Goal: Information Seeking & Learning: Learn about a topic

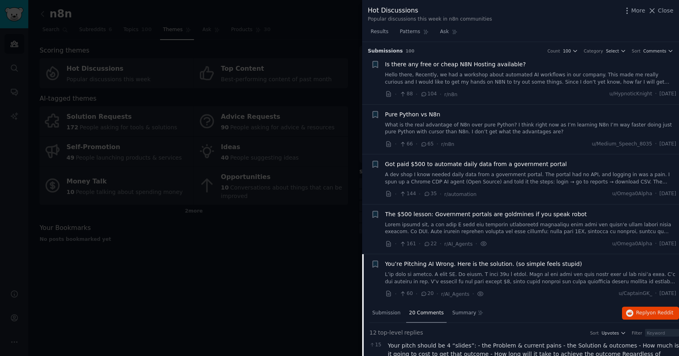
scroll to position [419, 0]
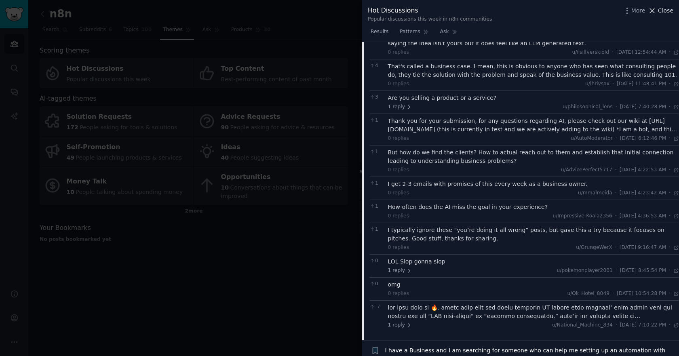
click at [657, 11] on button "Close" at bounding box center [660, 10] width 25 height 8
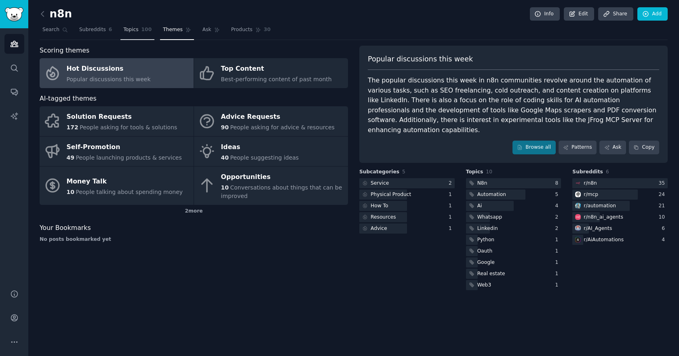
click at [133, 34] on link "Topics 100" at bounding box center [137, 31] width 34 height 17
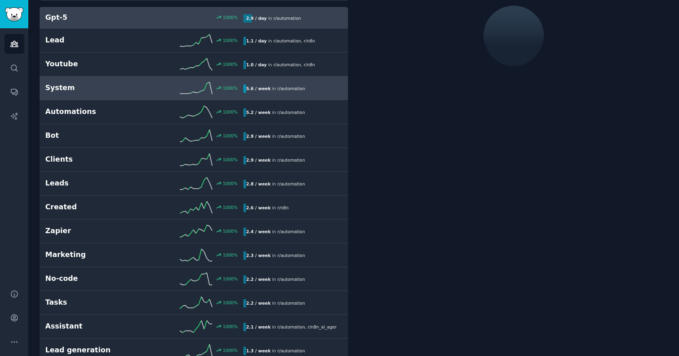
scroll to position [80, 0]
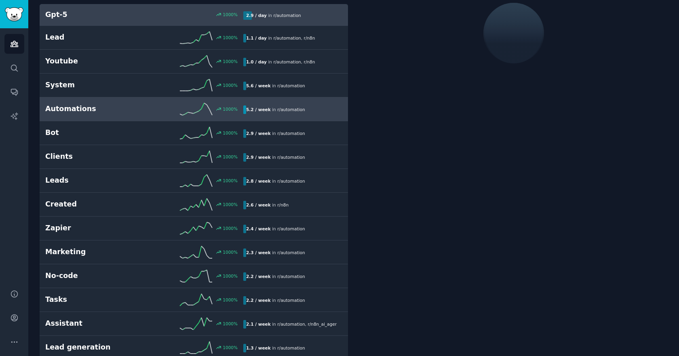
click at [141, 100] on link "Automations 1000 % 5.2 / week in r/ automation" at bounding box center [194, 109] width 308 height 24
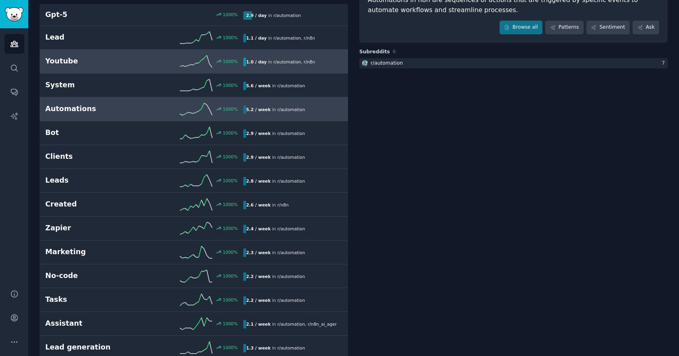
click at [166, 60] on div "1000 %" at bounding box center [193, 61] width 99 height 12
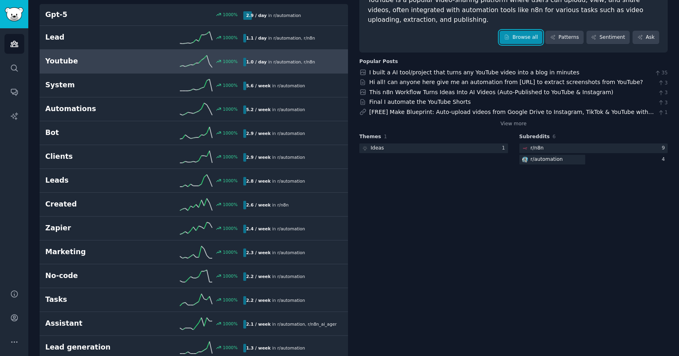
click at [523, 38] on link "Browse all" at bounding box center [521, 38] width 43 height 14
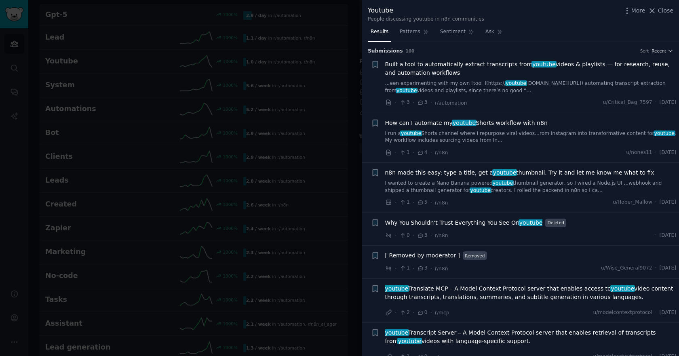
click at [577, 51] on h3 "Submission s 100 Sort Recent" at bounding box center [521, 51] width 306 height 7
click at [501, 68] on span "Built a tool to automatically extract transcripts from youtube videos & playlis…" at bounding box center [530, 68] width 291 height 17
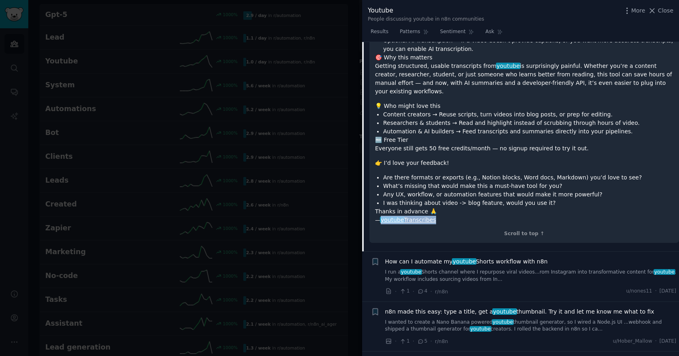
scroll to position [290, 0]
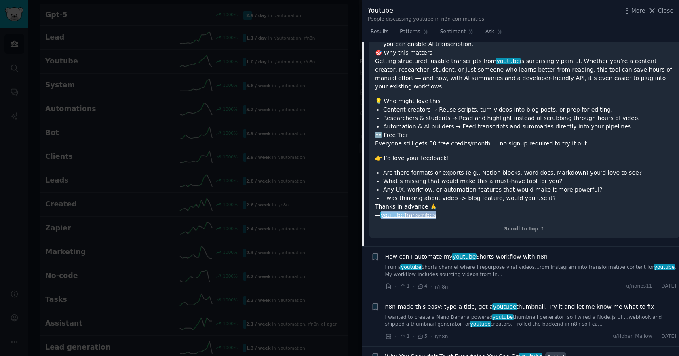
click at [429, 303] on span "n8n made this easy: type a title, get a youtube thumbnail. Try it and let me kn…" at bounding box center [519, 307] width 269 height 8
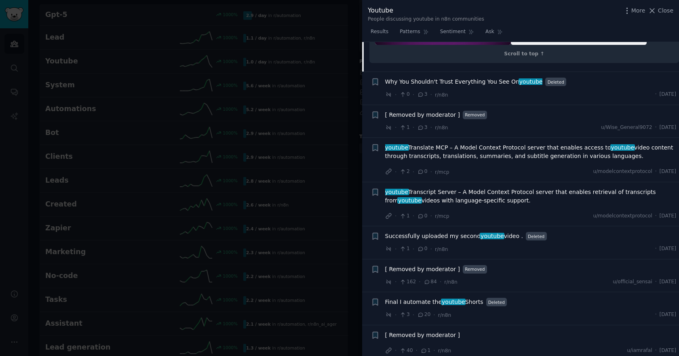
scroll to position [457, 0]
click at [448, 236] on span "Successfully uploaded my second youtube video ." at bounding box center [454, 236] width 138 height 8
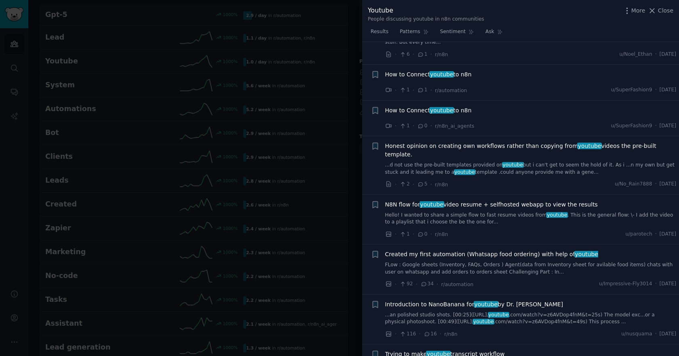
scroll to position [1037, 0]
click at [453, 200] on span "N8N flow for youtube video resume + selfhosted webapp to view the results" at bounding box center [491, 204] width 213 height 8
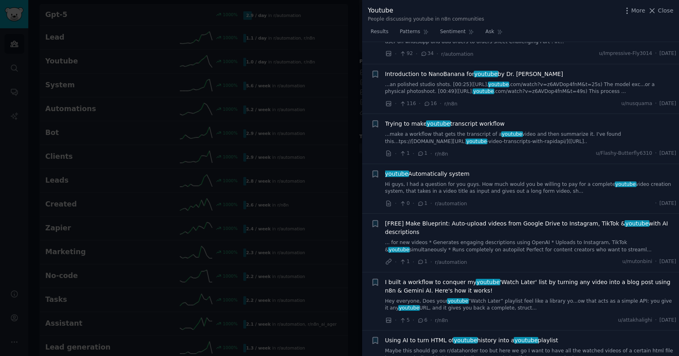
scroll to position [2122, 0]
click at [432, 169] on span "youtube Automatically system" at bounding box center [427, 173] width 84 height 8
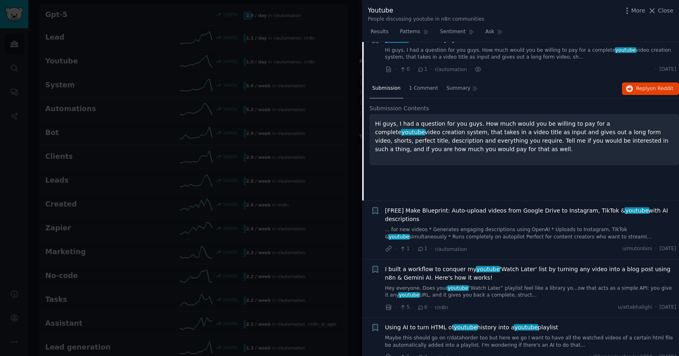
scroll to position [1280, 0]
click at [417, 84] on span "1 Comment" at bounding box center [423, 87] width 29 height 7
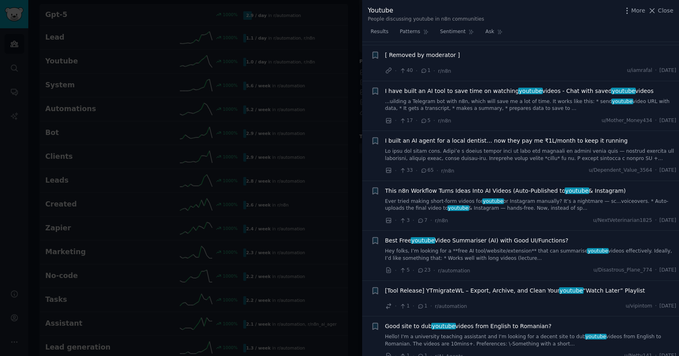
scroll to position [419, 0]
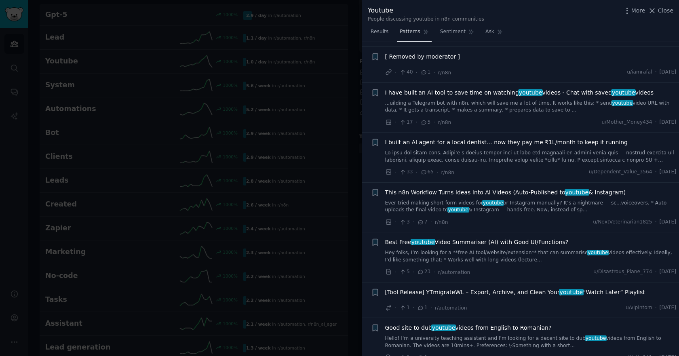
click at [407, 33] on span "Patterns" at bounding box center [410, 31] width 20 height 7
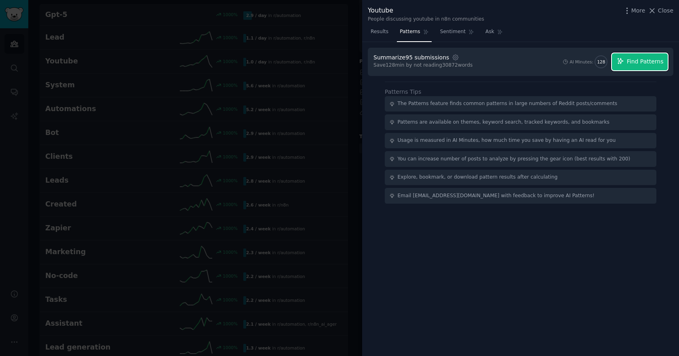
click at [641, 64] on span "Find Patterns" at bounding box center [645, 61] width 37 height 8
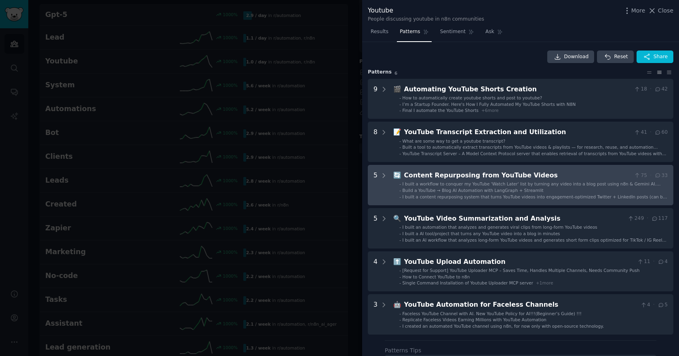
click at [454, 187] on div "I built a workflow to conquer my YouTube 'Watch Later' list by turning any vide…" at bounding box center [535, 184] width 265 height 6
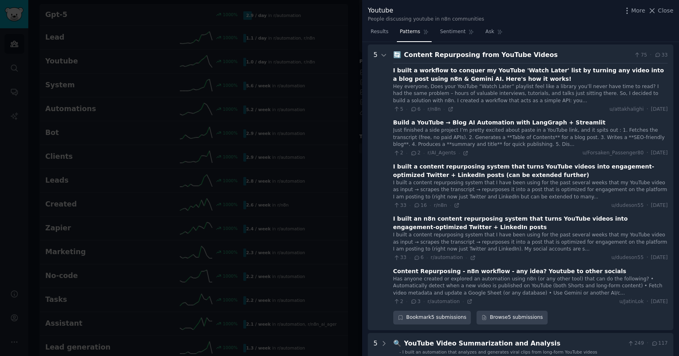
scroll to position [123, 0]
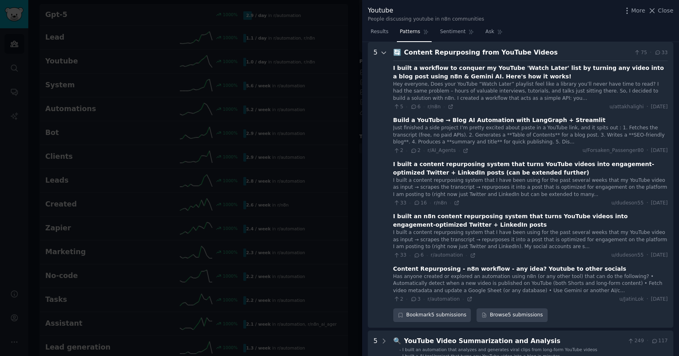
click at [384, 53] on icon at bounding box center [383, 52] width 7 height 7
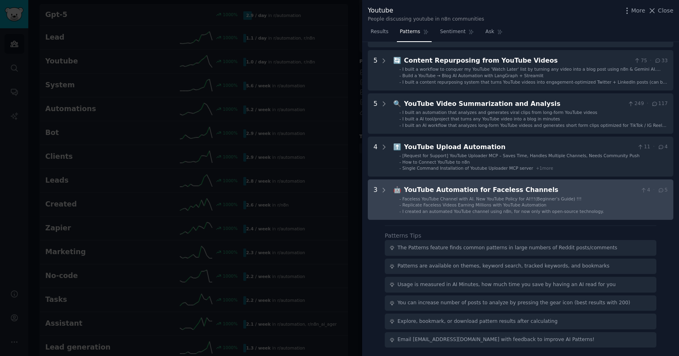
click at [455, 196] on span "Faceless YouTube Channel with AI. New YouTube Policy for AI!!!(Beginner’s Guide…" at bounding box center [492, 198] width 179 height 5
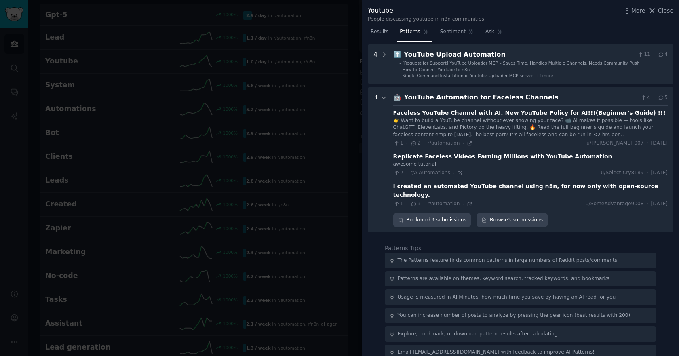
scroll to position [211, 0]
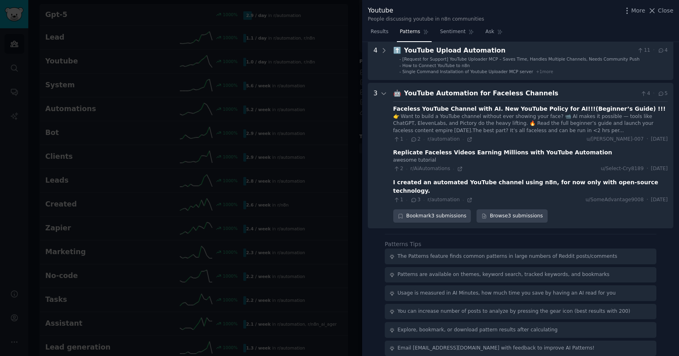
click at [461, 182] on div "I created an automated YouTube channel using n8n, for now only with open-source…" at bounding box center [530, 186] width 274 height 17
click at [397, 181] on div "I created an automated YouTube channel using n8n, for now only with open-source…" at bounding box center [530, 186] width 274 height 17
click at [395, 183] on div "I created an automated YouTube channel using n8n, for now only with open-source…" at bounding box center [530, 186] width 274 height 17
click at [467, 197] on icon at bounding box center [470, 200] width 6 height 6
